Goal: Use online tool/utility: Utilize a website feature to perform a specific function

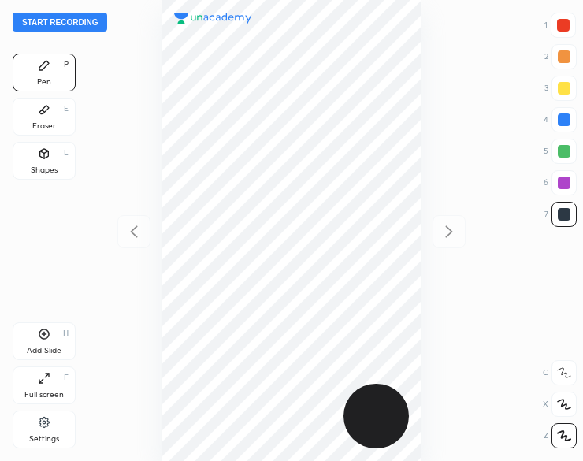
scroll to position [461, 331]
click at [67, 29] on button "Start recording" at bounding box center [60, 22] width 94 height 19
click at [47, 157] on icon at bounding box center [44, 153] width 9 height 9
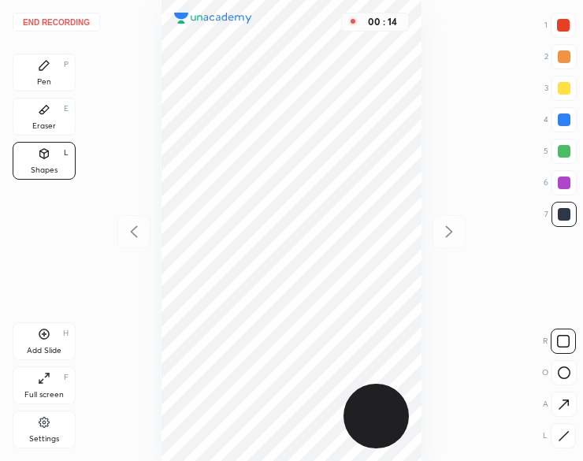
click at [50, 76] on div "Pen P" at bounding box center [44, 73] width 63 height 38
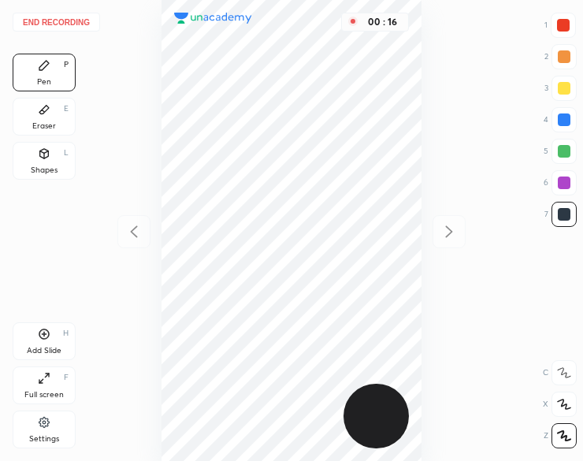
click at [38, 165] on div "Shapes L" at bounding box center [44, 161] width 63 height 38
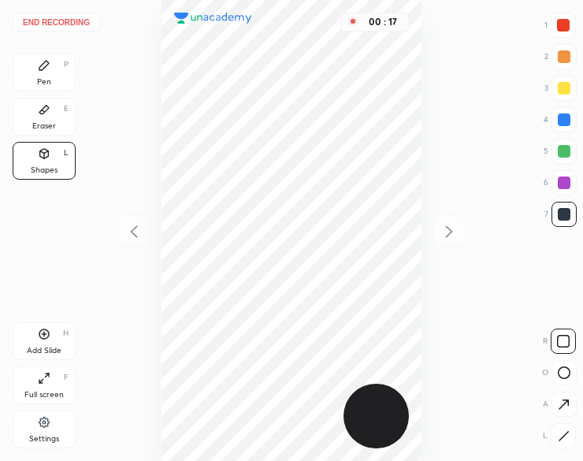
click at [571, 372] on div at bounding box center [563, 372] width 25 height 25
click at [50, 72] on div "Pen P" at bounding box center [44, 73] width 63 height 38
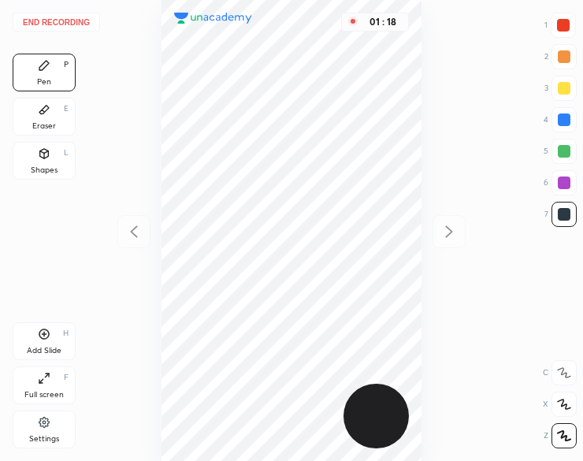
click at [569, 177] on div at bounding box center [563, 182] width 13 height 13
click at [562, 179] on div at bounding box center [563, 182] width 13 height 13
click at [43, 343] on div "Add Slide H" at bounding box center [44, 341] width 63 height 38
click at [46, 163] on div "Shapes L" at bounding box center [44, 161] width 63 height 38
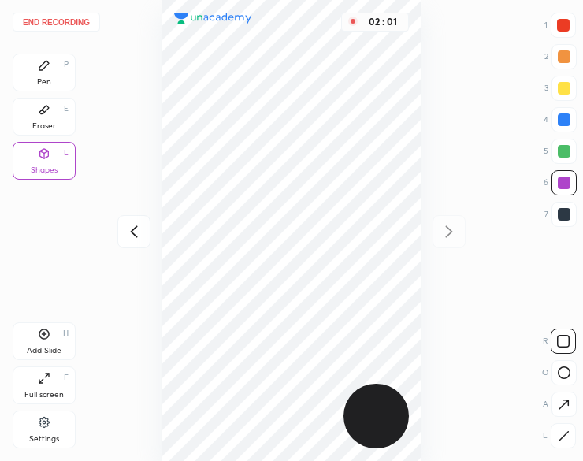
click at [566, 383] on div at bounding box center [563, 372] width 25 height 25
click at [565, 382] on div at bounding box center [563, 372] width 25 height 25
click at [46, 72] on icon at bounding box center [44, 65] width 13 height 13
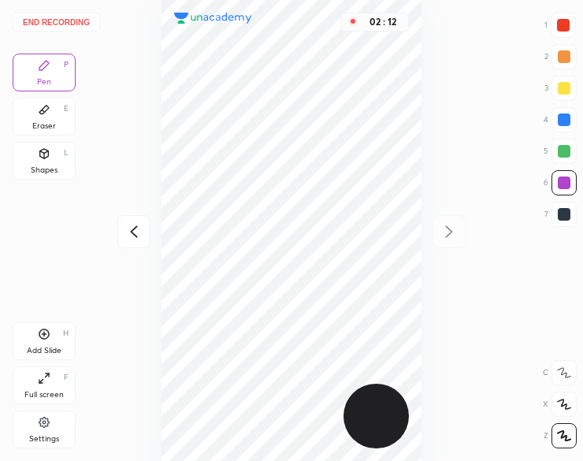
click at [123, 240] on div at bounding box center [133, 231] width 33 height 33
click at [446, 234] on icon at bounding box center [448, 231] width 19 height 19
click at [35, 172] on div "Shapes" at bounding box center [44, 170] width 27 height 8
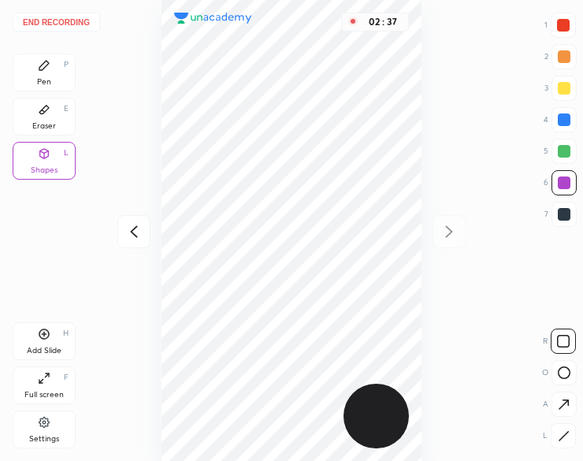
click at [553, 428] on div at bounding box center [562, 435] width 25 height 25
click at [559, 434] on icon at bounding box center [563, 436] width 12 height 12
click at [47, 71] on icon at bounding box center [44, 65] width 13 height 13
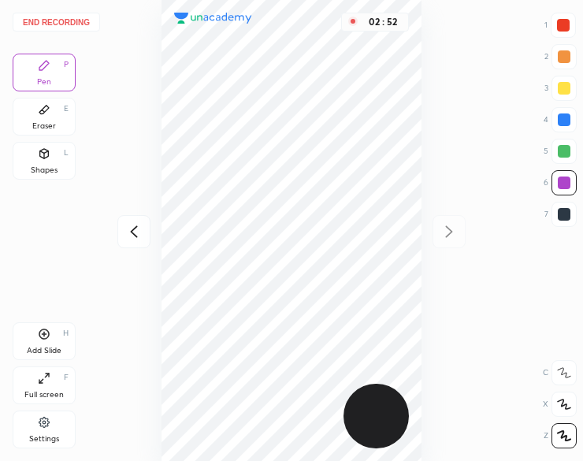
click at [557, 220] on div at bounding box center [563, 214] width 13 height 13
click at [554, 217] on div at bounding box center [563, 214] width 25 height 25
click at [34, 164] on div "Shapes L" at bounding box center [44, 161] width 63 height 38
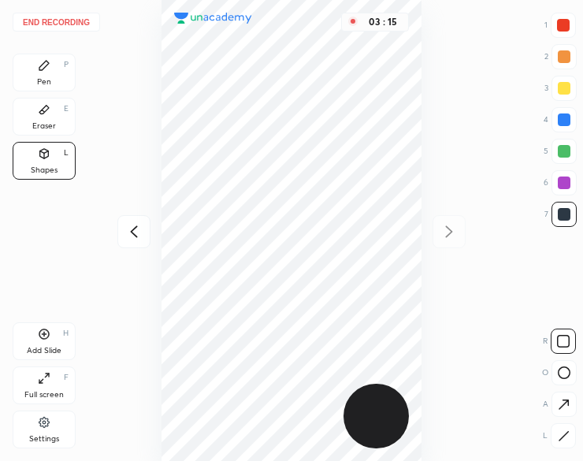
click at [35, 73] on div "Pen P" at bounding box center [44, 73] width 63 height 38
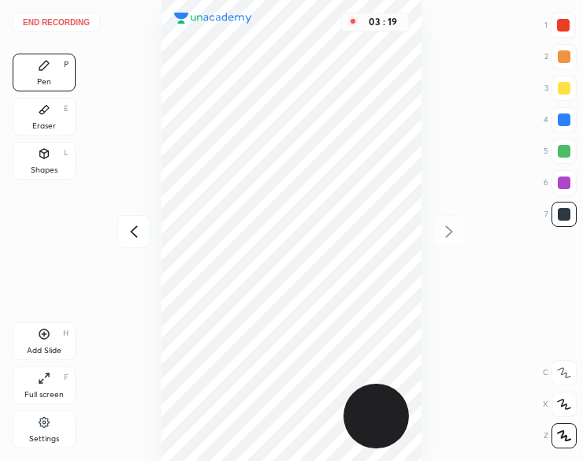
click at [139, 229] on icon at bounding box center [133, 231] width 19 height 19
click at [76, 24] on button "End recording" at bounding box center [56, 22] width 87 height 19
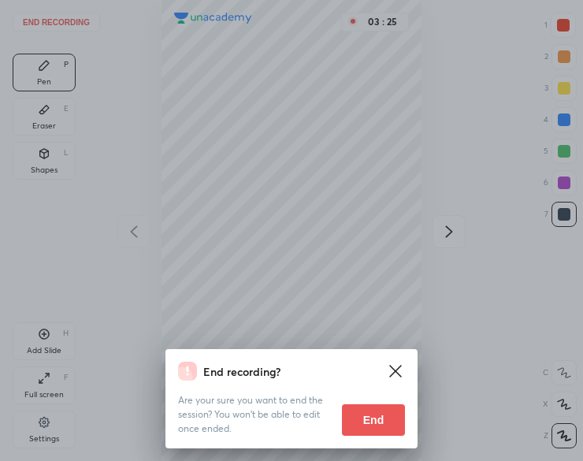
click at [370, 420] on button "End" at bounding box center [373, 419] width 63 height 31
